Goal: Entertainment & Leisure: Consume media (video, audio)

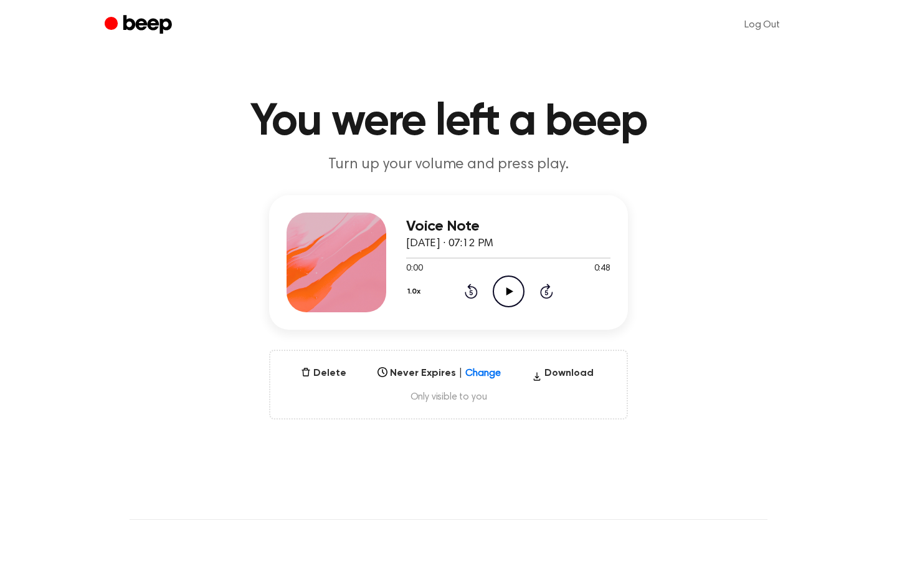
click at [496, 290] on icon "Play Audio" at bounding box center [509, 291] width 32 height 32
click at [512, 291] on icon "Pause Audio" at bounding box center [509, 291] width 32 height 32
click at [505, 292] on icon "Play Audio" at bounding box center [509, 291] width 32 height 32
